Goal: Transaction & Acquisition: Purchase product/service

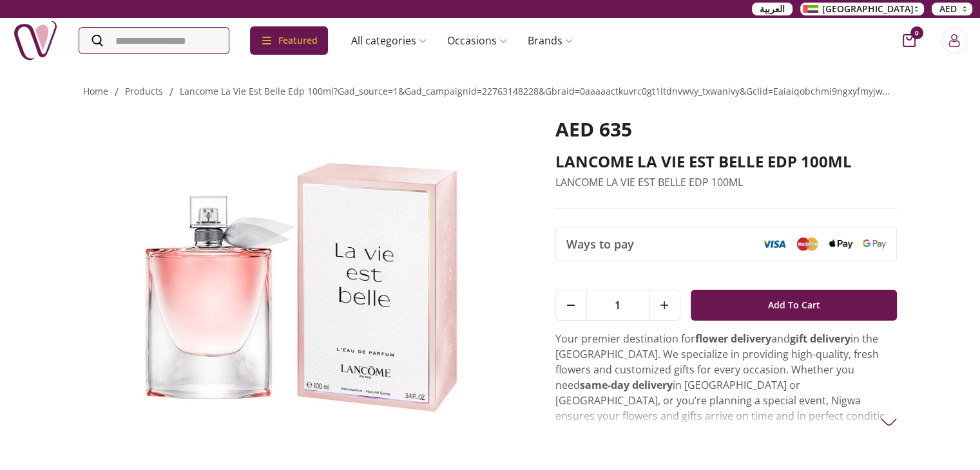
click at [443, 254] on img at bounding box center [301, 282] width 436 height 328
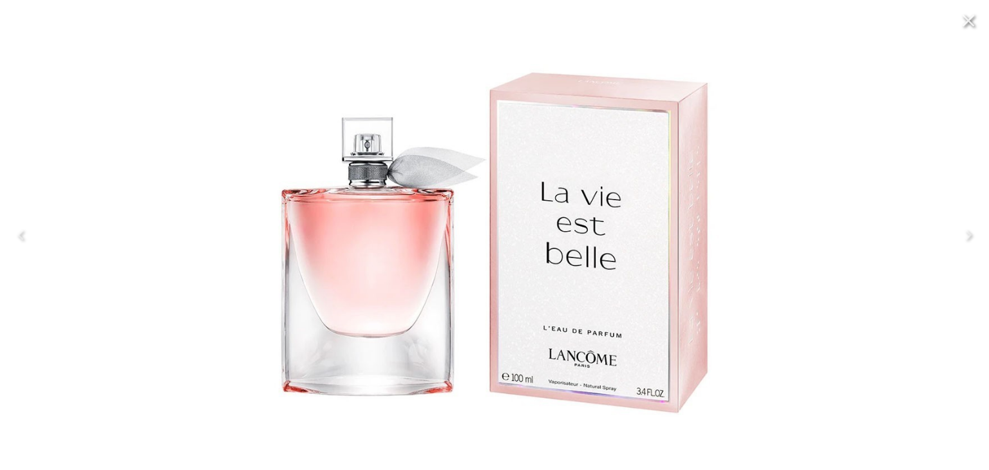
click at [979, 28] on button "Close" at bounding box center [968, 20] width 31 height 31
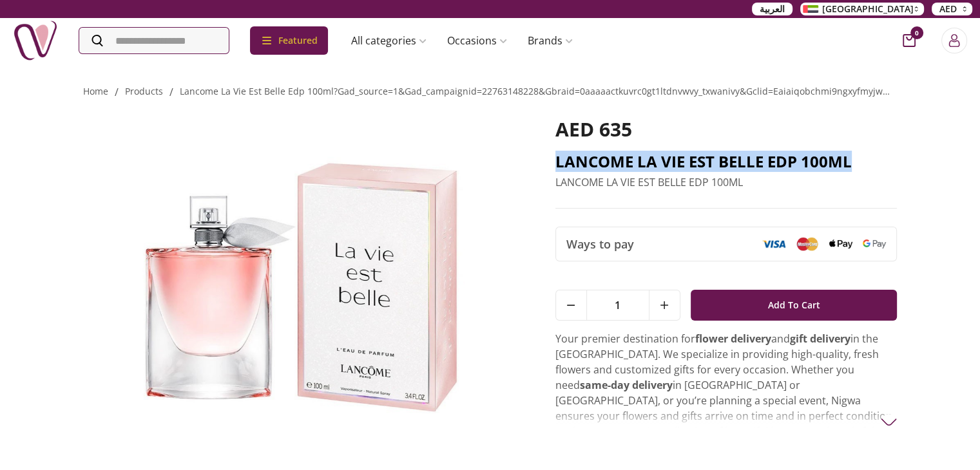
copy h2 "LANCOME LA VIE EST BELLE EDP 100ML"
drag, startPoint x: 851, startPoint y: 160, endPoint x: 555, endPoint y: 160, distance: 295.6
click at [555, 160] on h2 "LANCOME LA VIE EST BELLE EDP 100ML" at bounding box center [726, 161] width 342 height 21
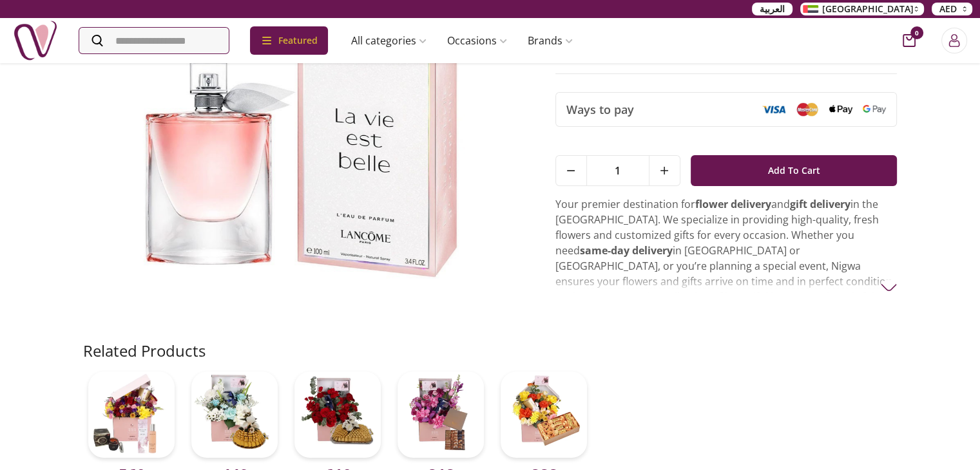
scroll to position [206, 0]
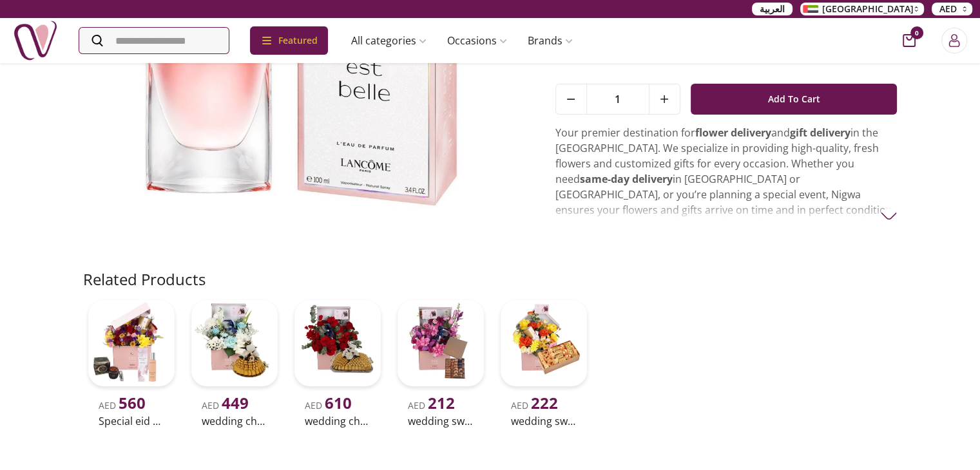
click at [682, 224] on div "AED 635 LANCOME LA VIE EST BELLE EDP 100ML LANCOME LA VIE EST BELLE EDP 100ML W…" at bounding box center [490, 81] width 814 height 375
click at [879, 216] on p "Your premier destination for flower delivery and gift delivery in the UAE. We s…" at bounding box center [726, 210] width 342 height 170
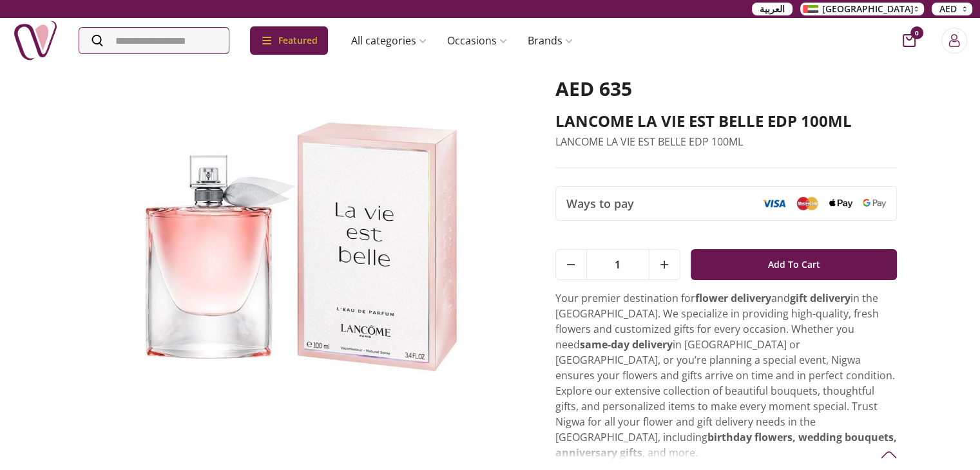
scroll to position [0, 0]
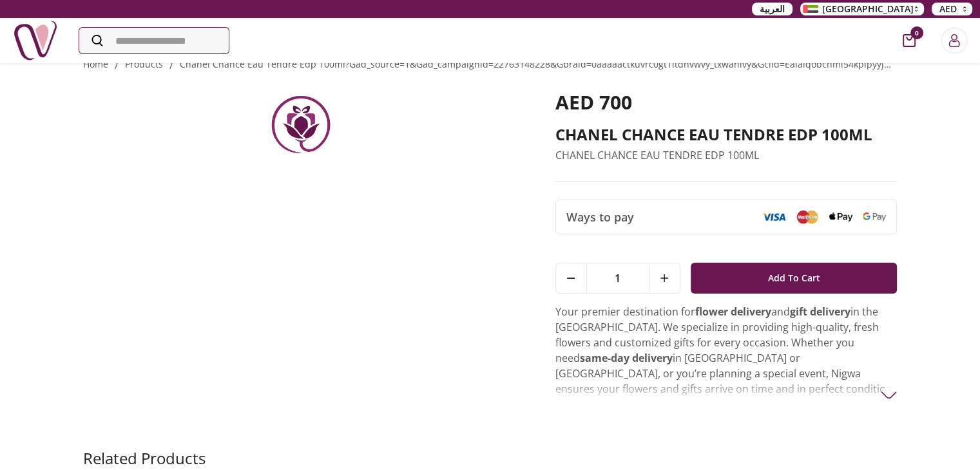
scroll to position [26, 0]
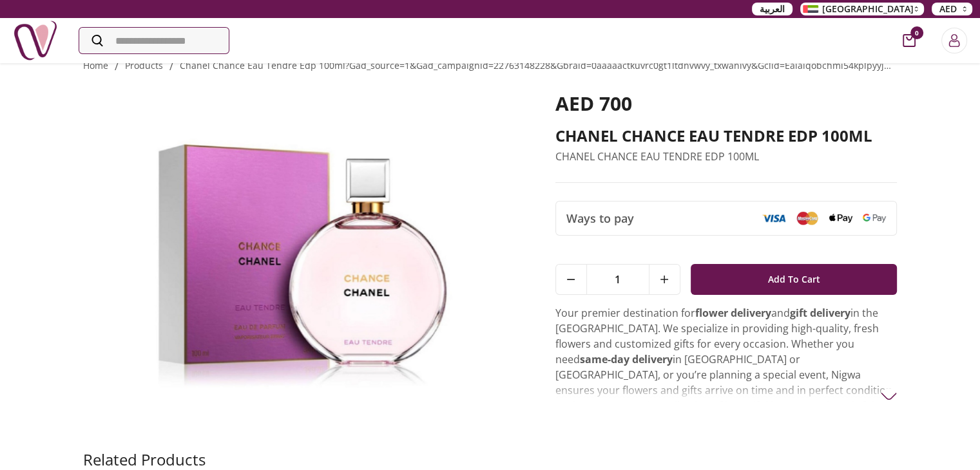
click at [328, 318] on img at bounding box center [301, 256] width 436 height 328
